Goal: Task Accomplishment & Management: Manage account settings

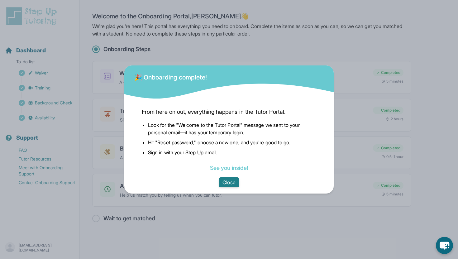
click at [227, 183] on button "Close" at bounding box center [229, 182] width 20 height 10
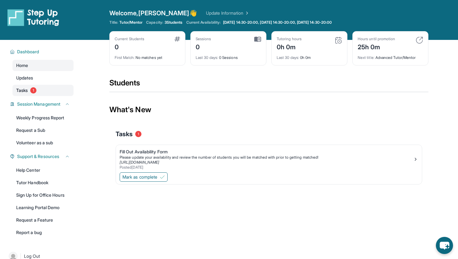
click at [39, 89] on link "Tasks 1" at bounding box center [42, 90] width 61 height 11
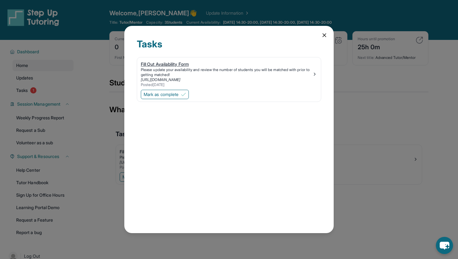
click at [185, 68] on div "Please update your availability and review the number of students you will be m…" at bounding box center [226, 72] width 171 height 10
click at [177, 93] on span "Mark as complete" at bounding box center [161, 94] width 35 height 6
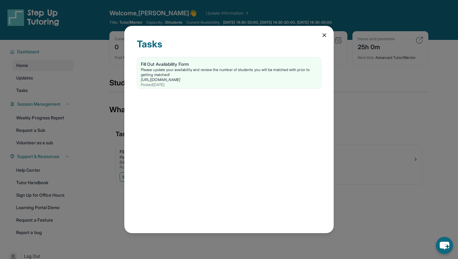
click at [322, 33] on icon at bounding box center [324, 35] width 6 height 6
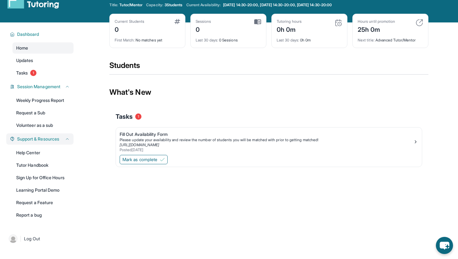
scroll to position [18, 0]
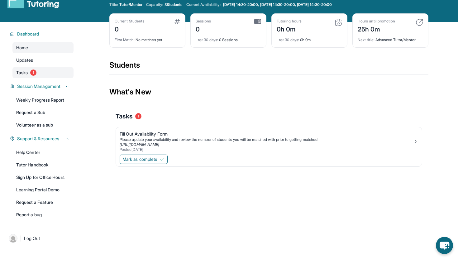
click at [40, 72] on link "Tasks 1" at bounding box center [42, 72] width 61 height 11
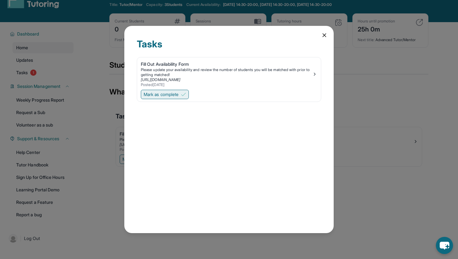
click at [169, 96] on span "Mark as complete" at bounding box center [161, 94] width 35 height 6
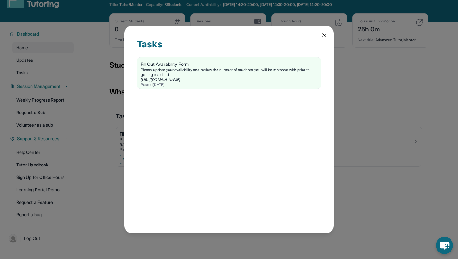
click at [321, 35] on icon at bounding box center [324, 35] width 6 height 6
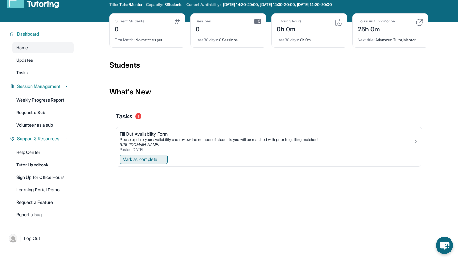
click at [146, 161] on span "Mark as complete" at bounding box center [139, 159] width 35 height 6
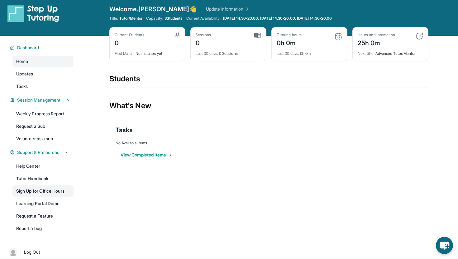
scroll to position [0, 0]
